Goal: Task Accomplishment & Management: Manage account settings

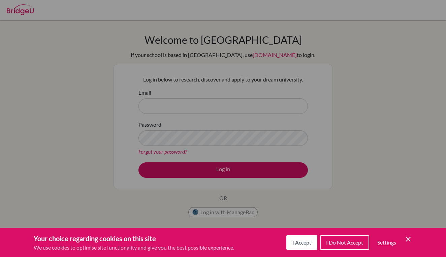
click at [301, 239] on button "I Accept" at bounding box center [301, 242] width 31 height 15
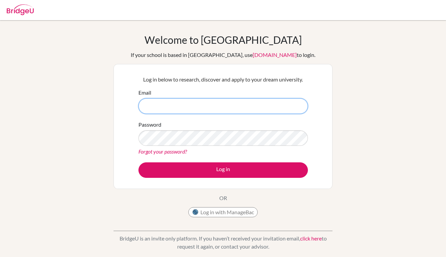
click at [207, 108] on input "Email" at bounding box center [222, 105] width 169 height 15
click at [224, 210] on button "Log in with ManageBac" at bounding box center [222, 212] width 69 height 10
click at [225, 211] on button "Log in with ManageBac" at bounding box center [222, 212] width 69 height 10
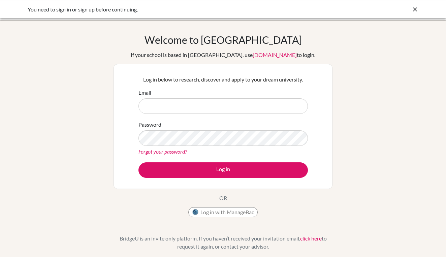
click at [217, 107] on input "Email" at bounding box center [222, 105] width 169 height 15
click at [222, 215] on button "Log in with ManageBac" at bounding box center [222, 212] width 69 height 10
click at [198, 106] on input "Email" at bounding box center [222, 105] width 169 height 15
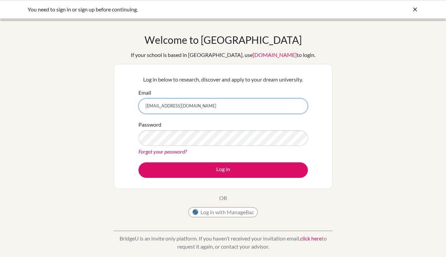
type input "[EMAIL_ADDRESS][DOMAIN_NAME]"
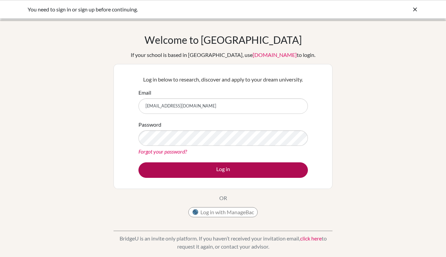
click at [241, 173] on button "Log in" at bounding box center [222, 169] width 169 height 15
